Goal: Transaction & Acquisition: Purchase product/service

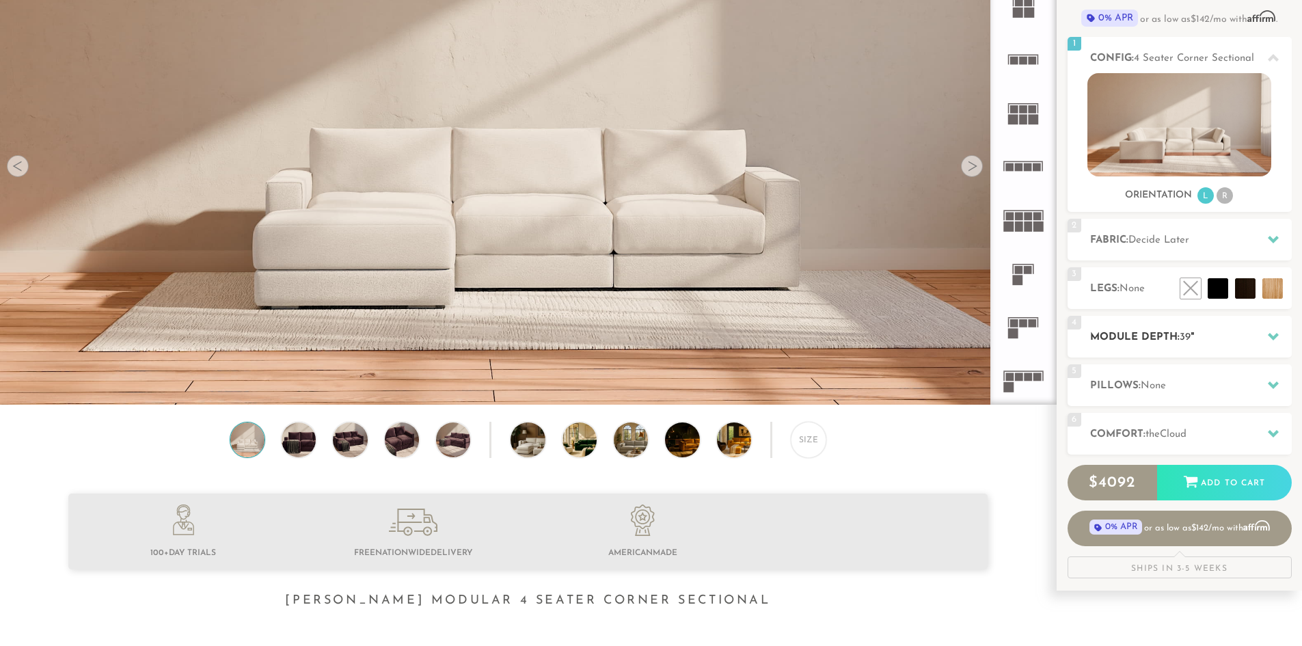
scroll to position [146, 0]
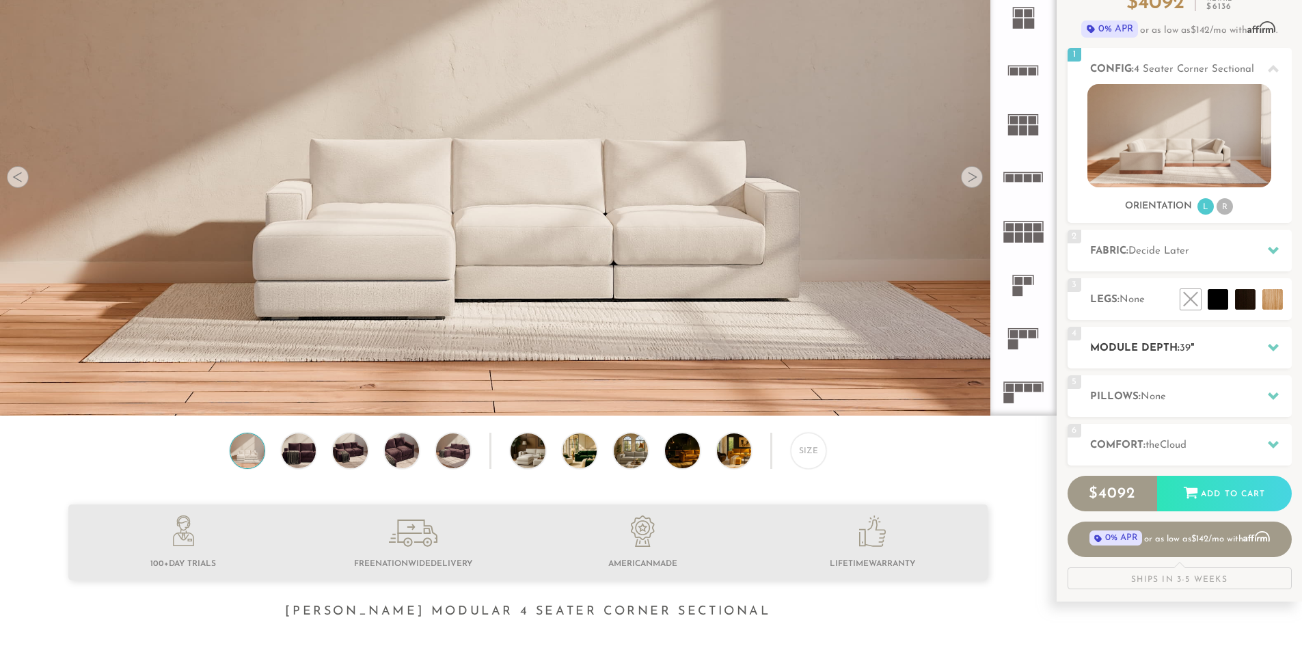
click at [1239, 344] on h2 "Module Depth: 39 "" at bounding box center [1191, 348] width 202 height 16
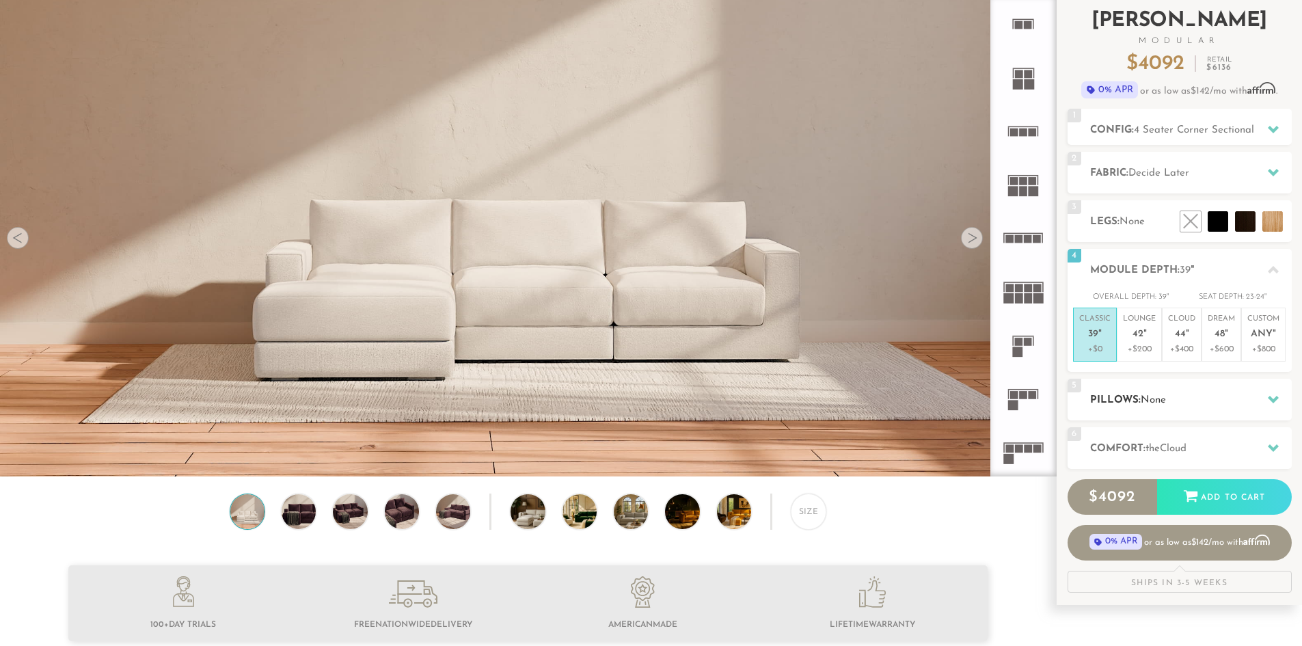
scroll to position [0, 0]
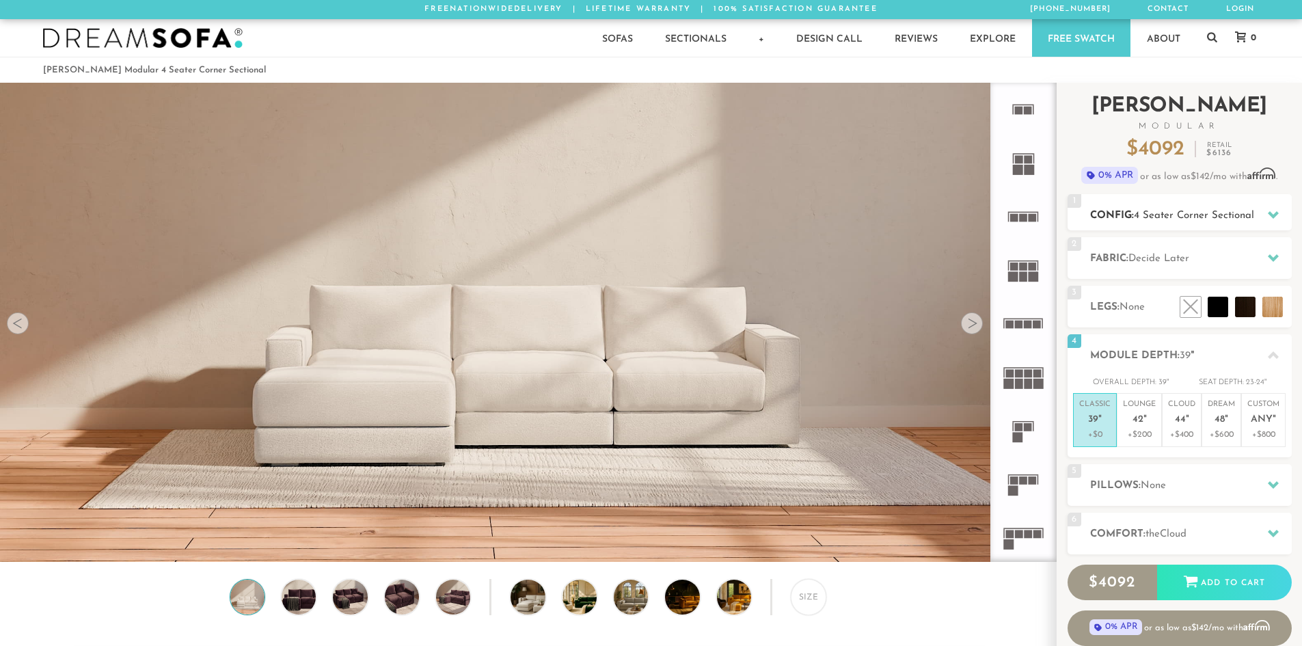
click at [1207, 223] on h2 "Config: 4 Seater Corner Sectional" at bounding box center [1191, 216] width 202 height 16
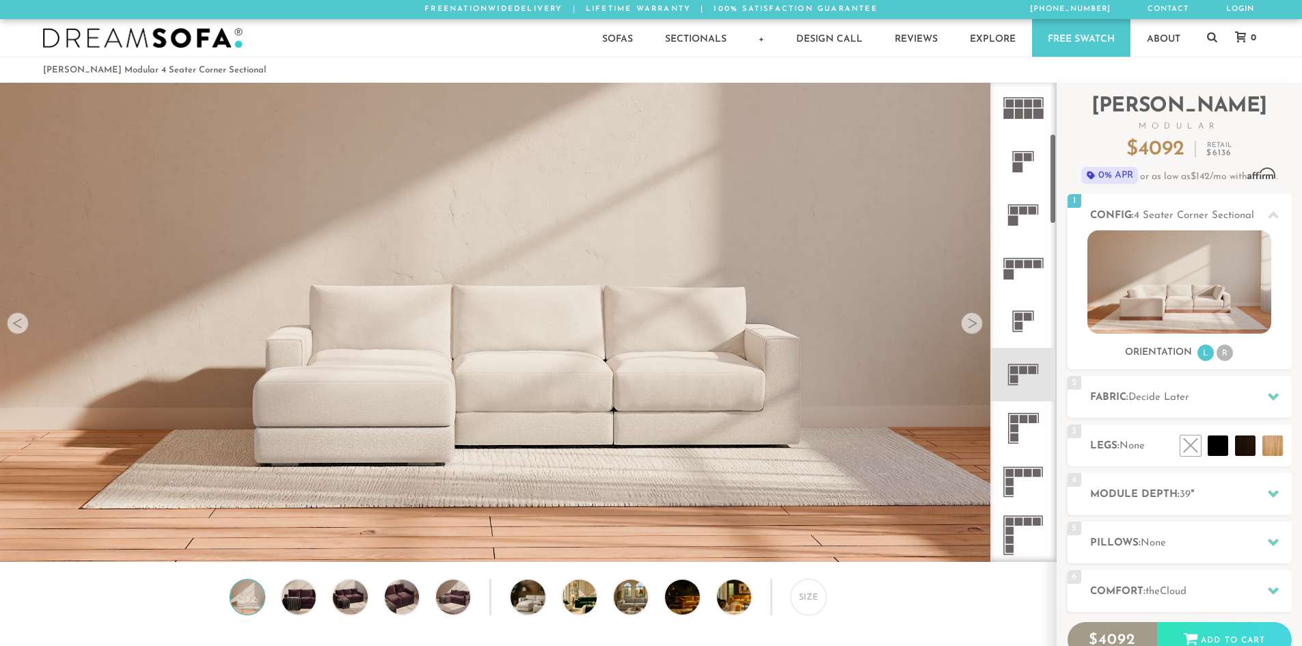
scroll to position [271, 0]
click at [1023, 426] on icon at bounding box center [1022, 426] width 53 height 53
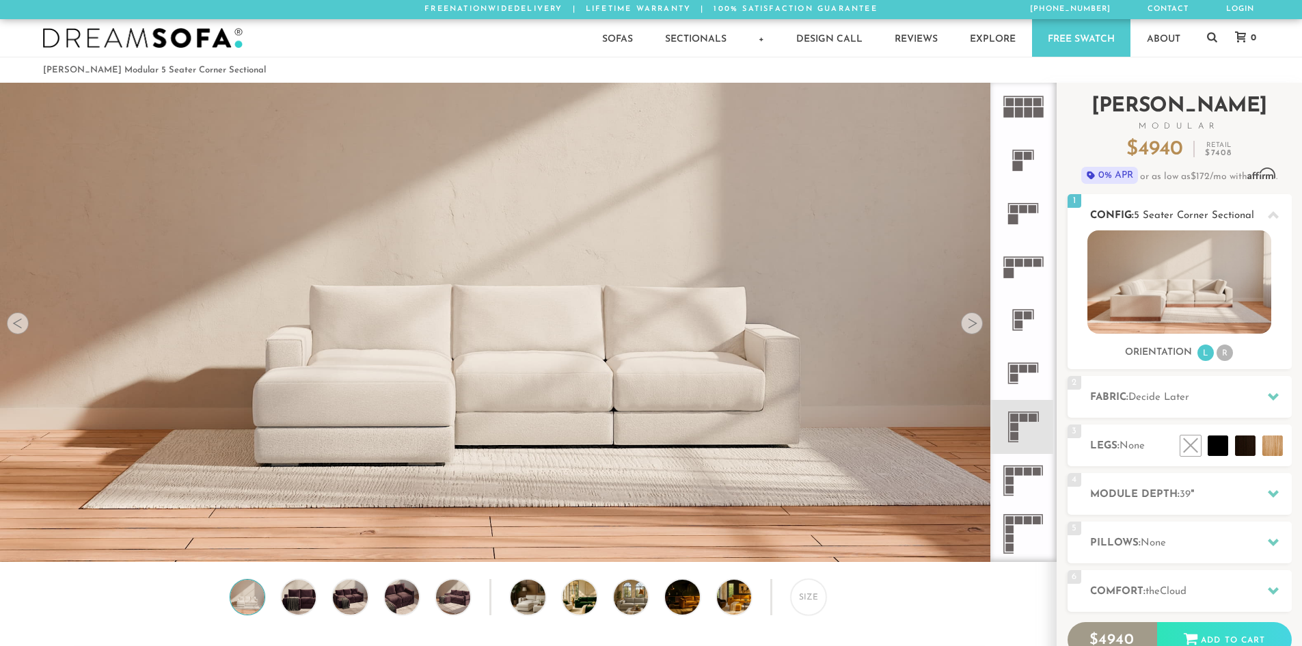
click at [1222, 357] on li "R" at bounding box center [1224, 352] width 16 height 16
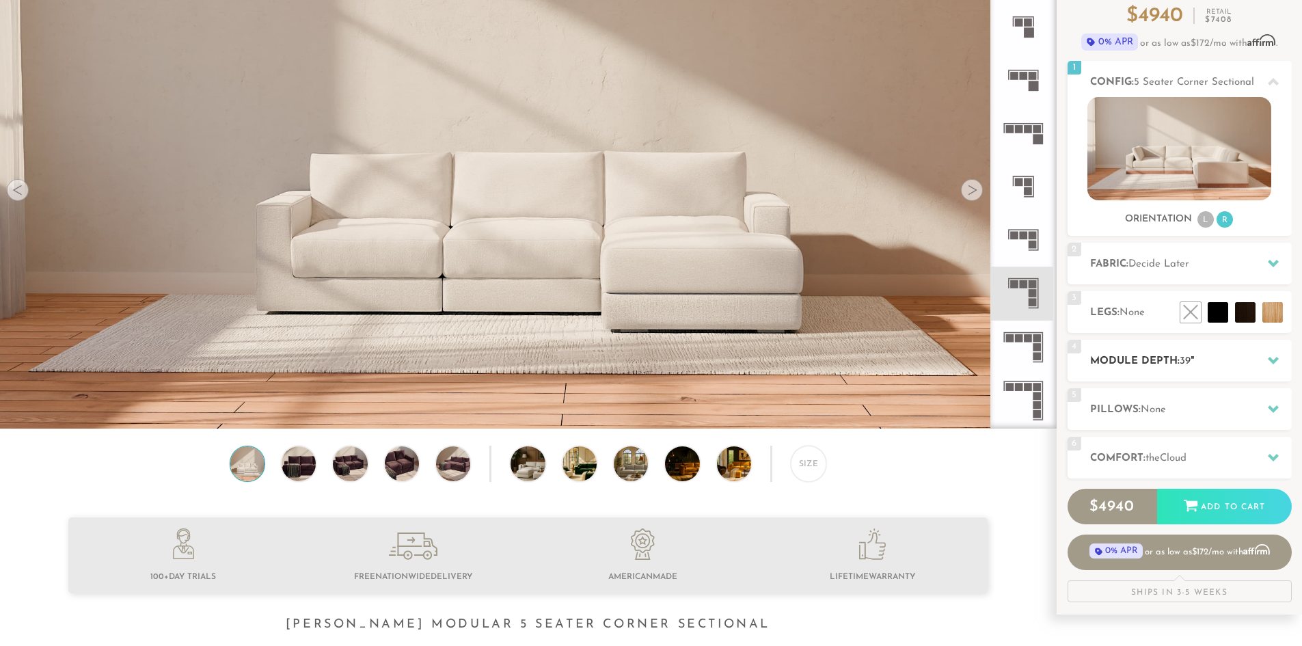
scroll to position [137, 0]
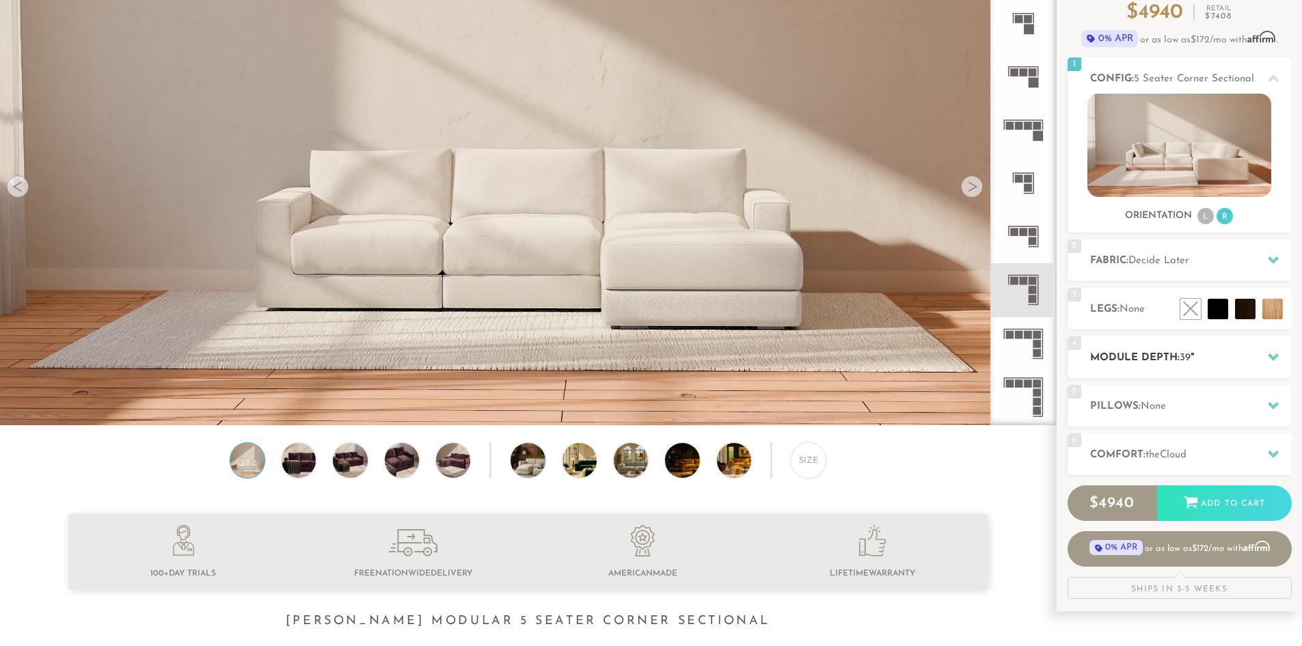
click at [1252, 360] on h2 "Module Depth: 39 "" at bounding box center [1191, 358] width 202 height 16
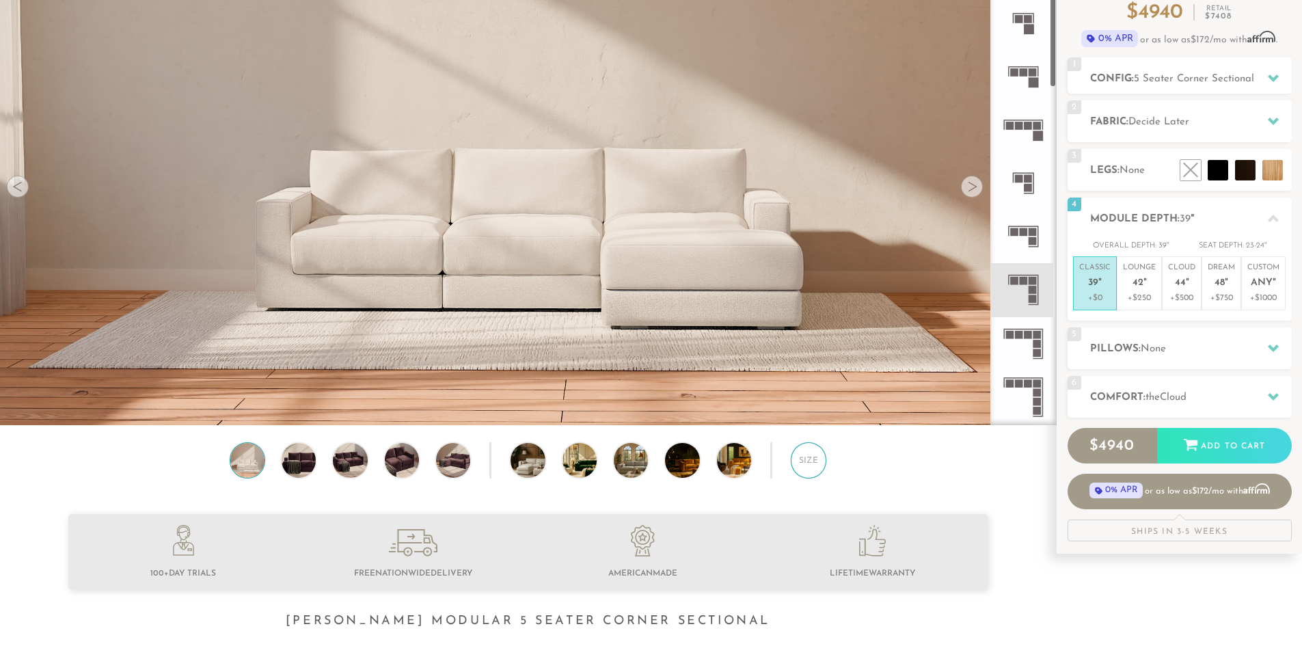
click at [813, 463] on div "Size" at bounding box center [809, 460] width 36 height 36
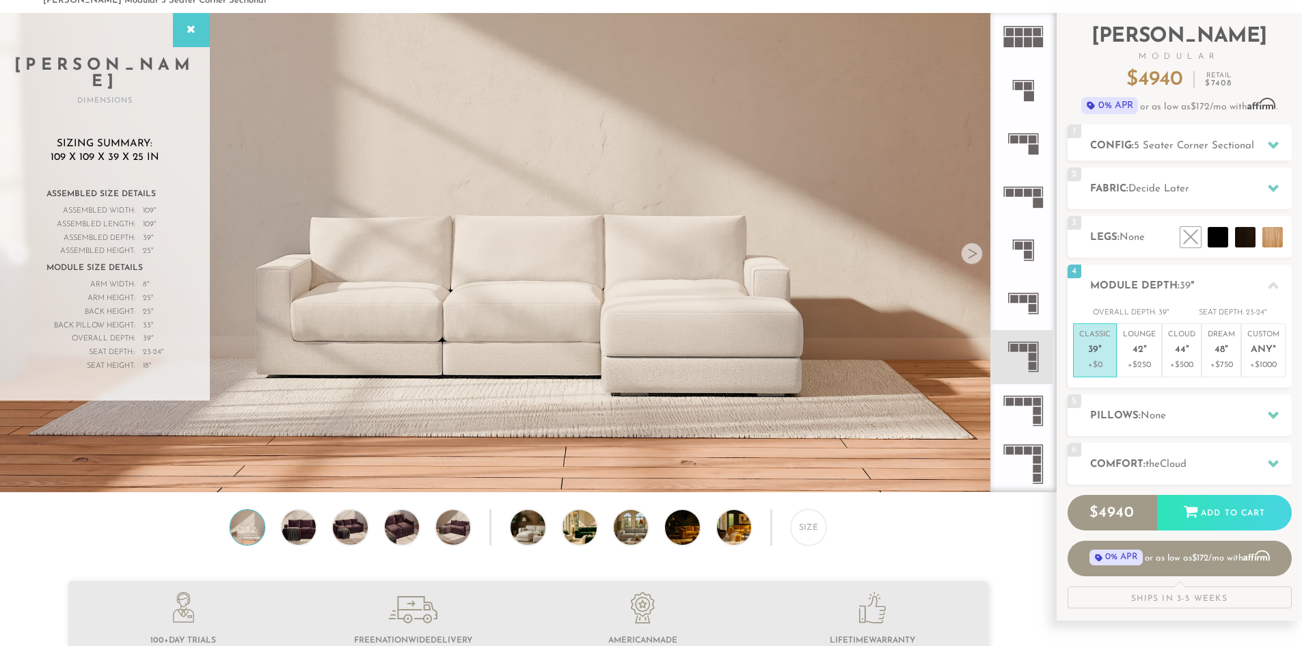
scroll to position [67, 0]
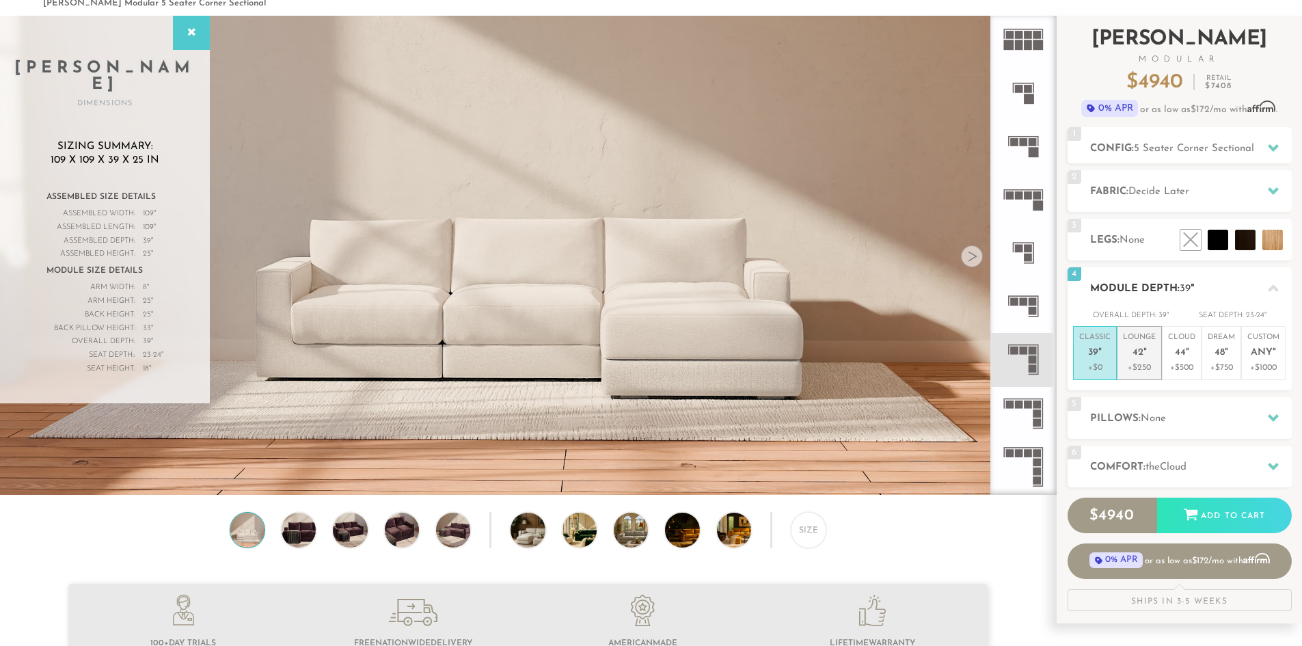
click at [1140, 355] on span "42" at bounding box center [1137, 353] width 11 height 12
click at [1178, 347] on span "44" at bounding box center [1180, 353] width 11 height 12
click at [1231, 351] on p "Dream 48 "" at bounding box center [1220, 346] width 27 height 29
click at [1218, 465] on h2 "Comfort: the Cloud" at bounding box center [1191, 467] width 202 height 16
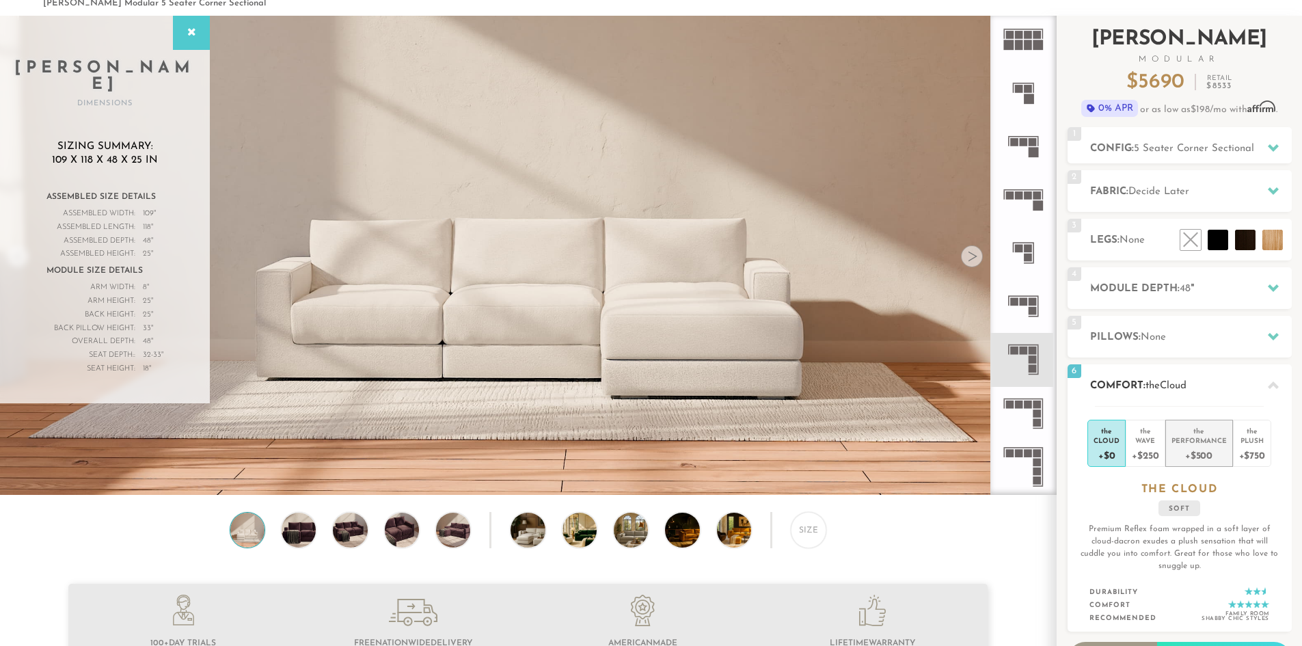
click at [1198, 439] on div "Performance" at bounding box center [1198, 440] width 55 height 10
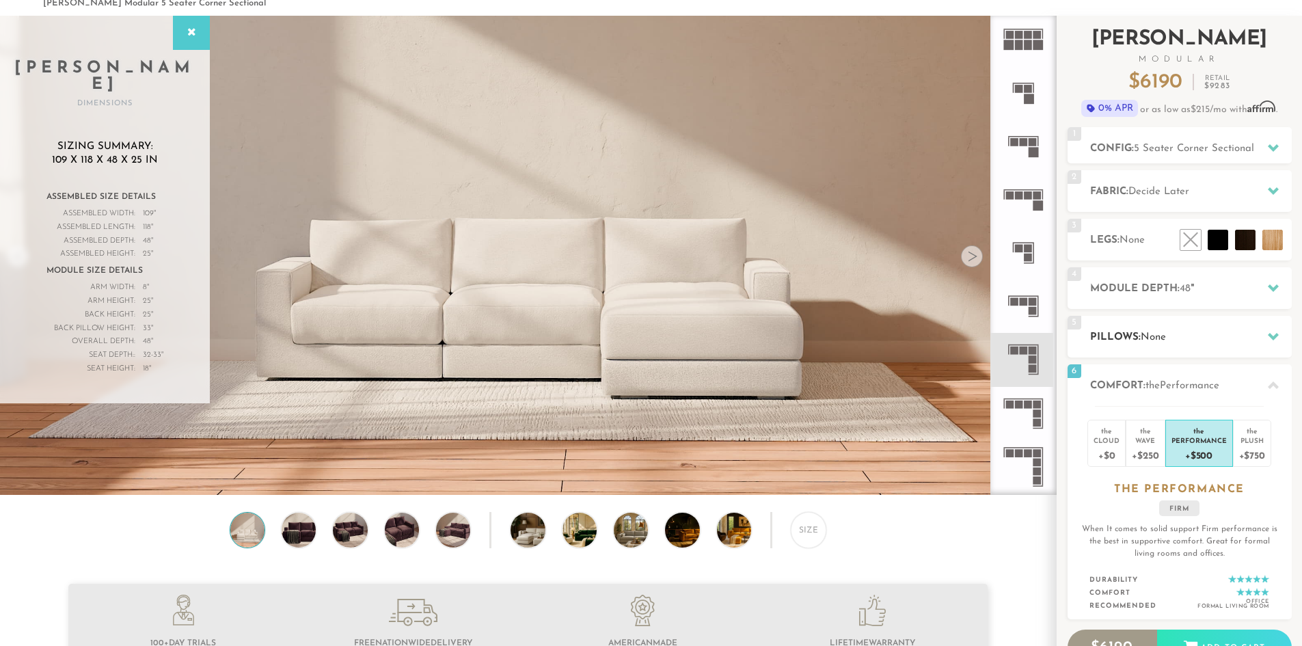
scroll to position [0, 0]
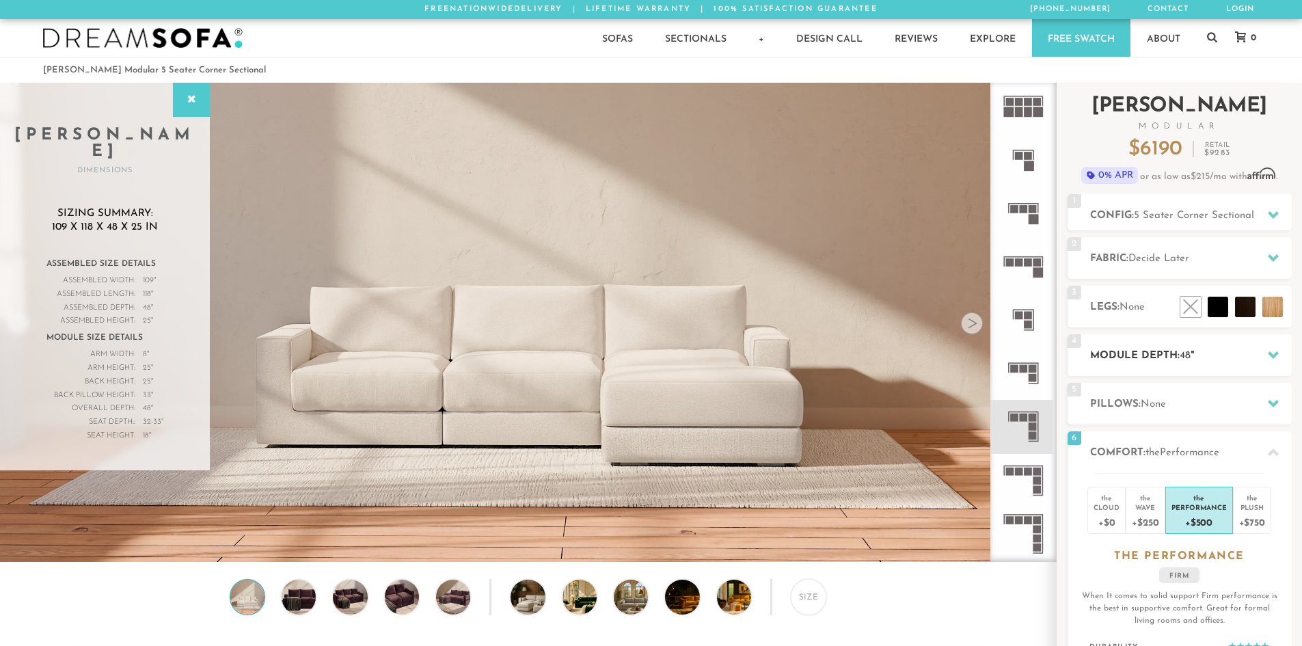
click at [1181, 357] on span "48" at bounding box center [1184, 356] width 11 height 10
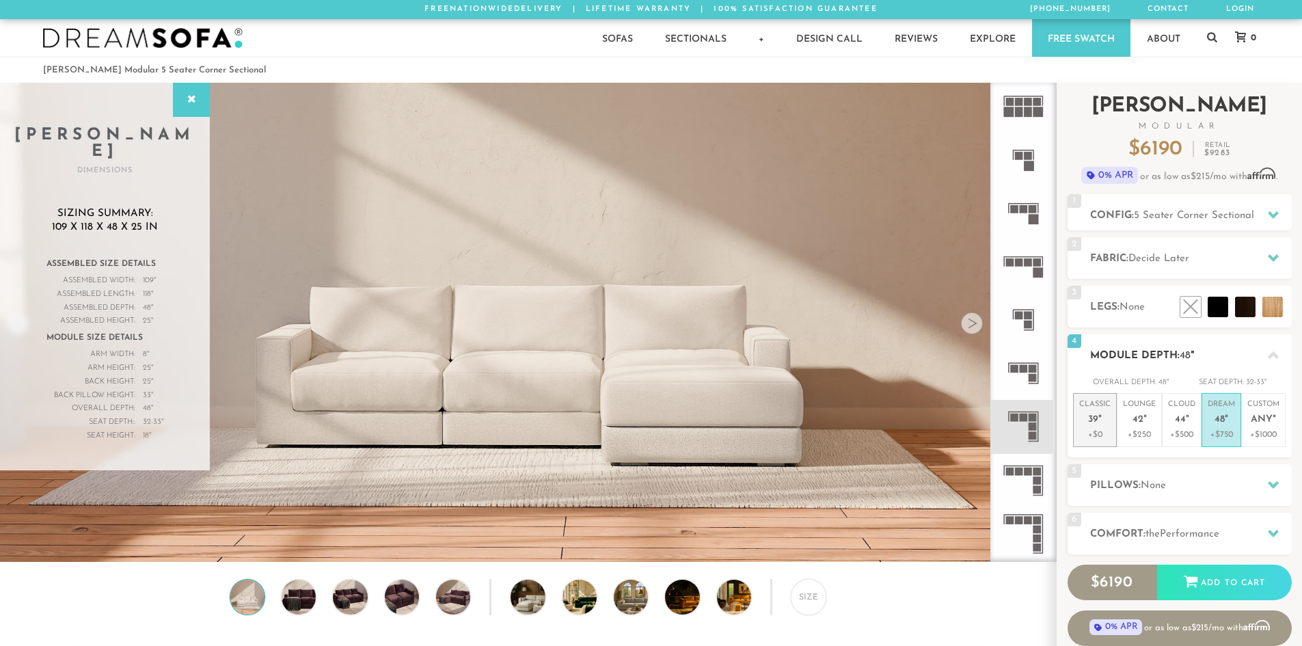
click at [1091, 426] on p "Classic 39 "" at bounding box center [1094, 413] width 31 height 29
click at [1025, 266] on rect at bounding box center [1028, 263] width 8 height 8
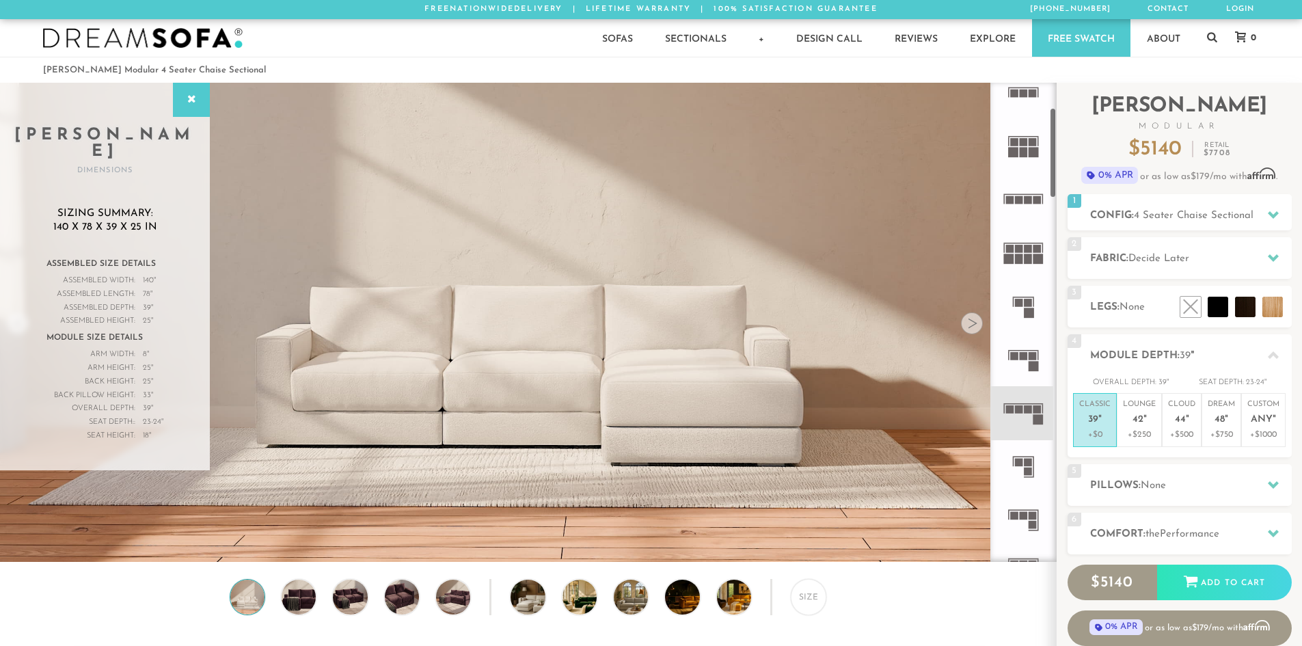
scroll to position [137, 0]
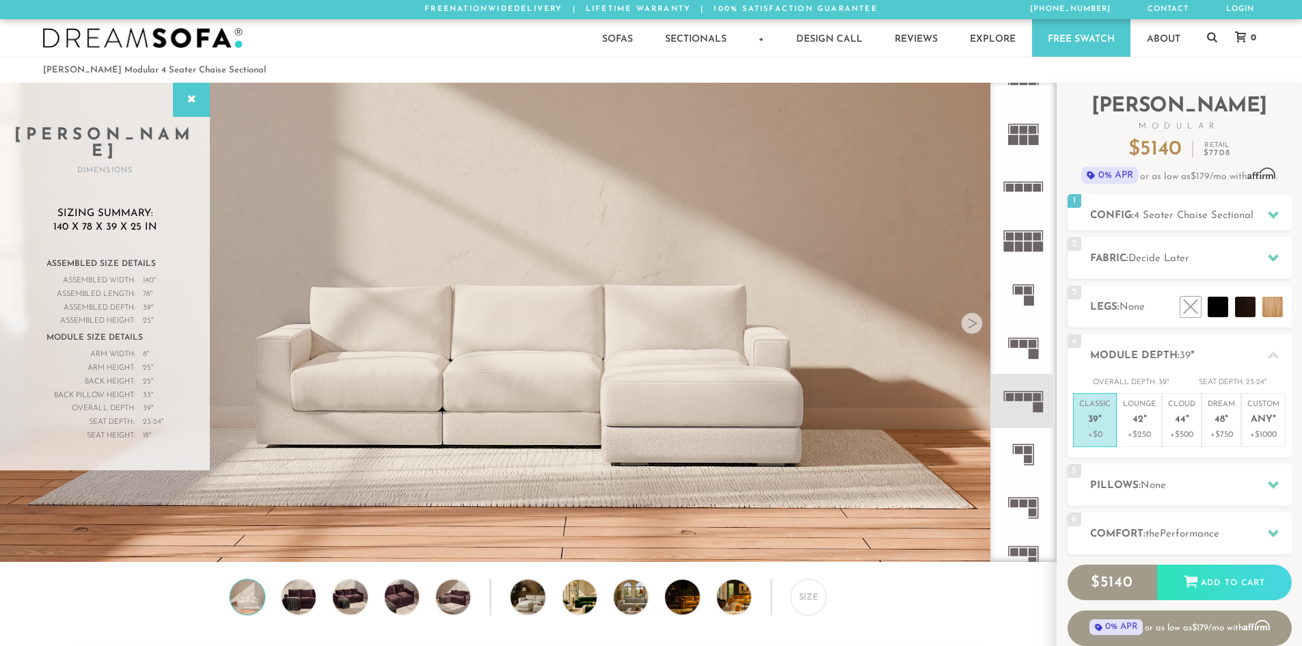
click at [1031, 346] on rect at bounding box center [1032, 344] width 8 height 8
click at [1260, 216] on div at bounding box center [1273, 215] width 29 height 28
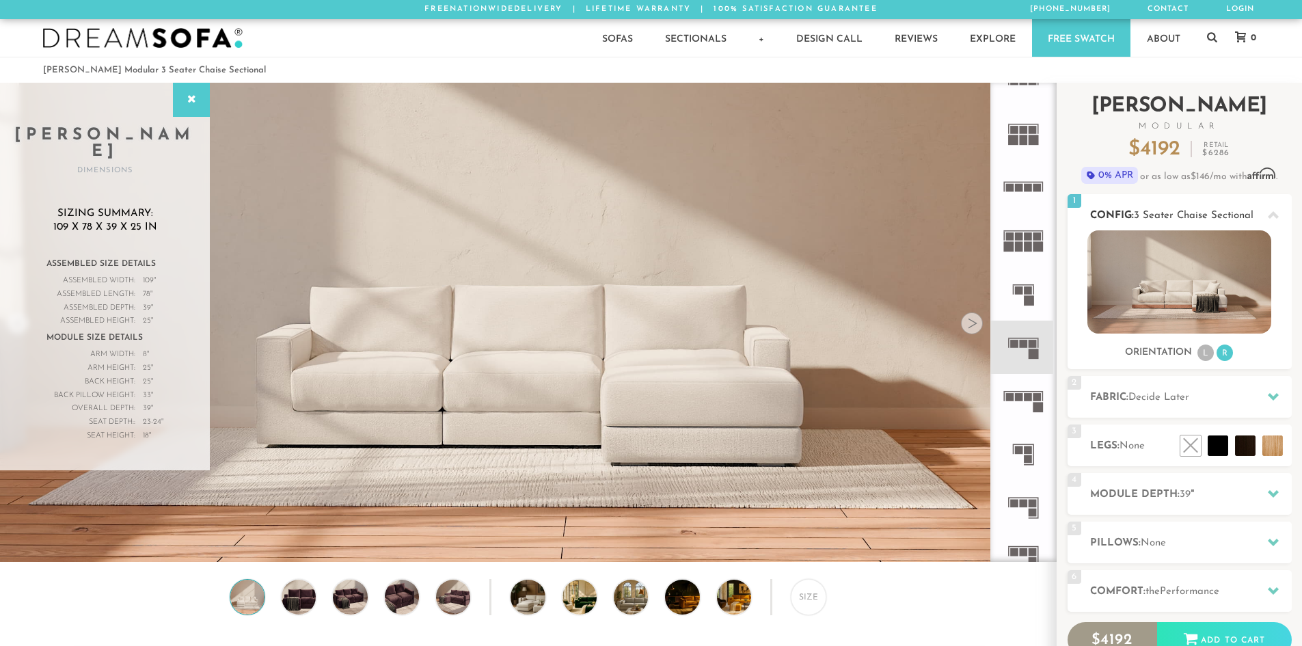
click at [1202, 348] on li "L" at bounding box center [1205, 352] width 16 height 16
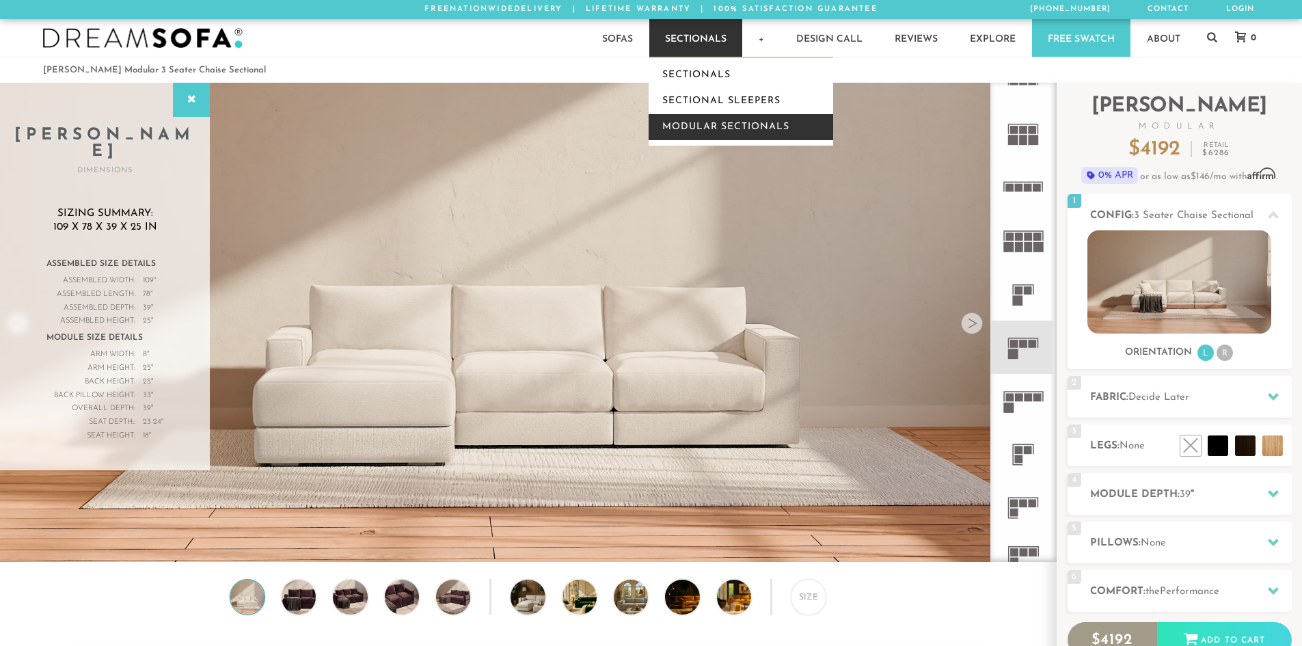
click at [705, 126] on link "Modular Sectionals" at bounding box center [740, 127] width 184 height 26
